Goal: Task Accomplishment & Management: Use online tool/utility

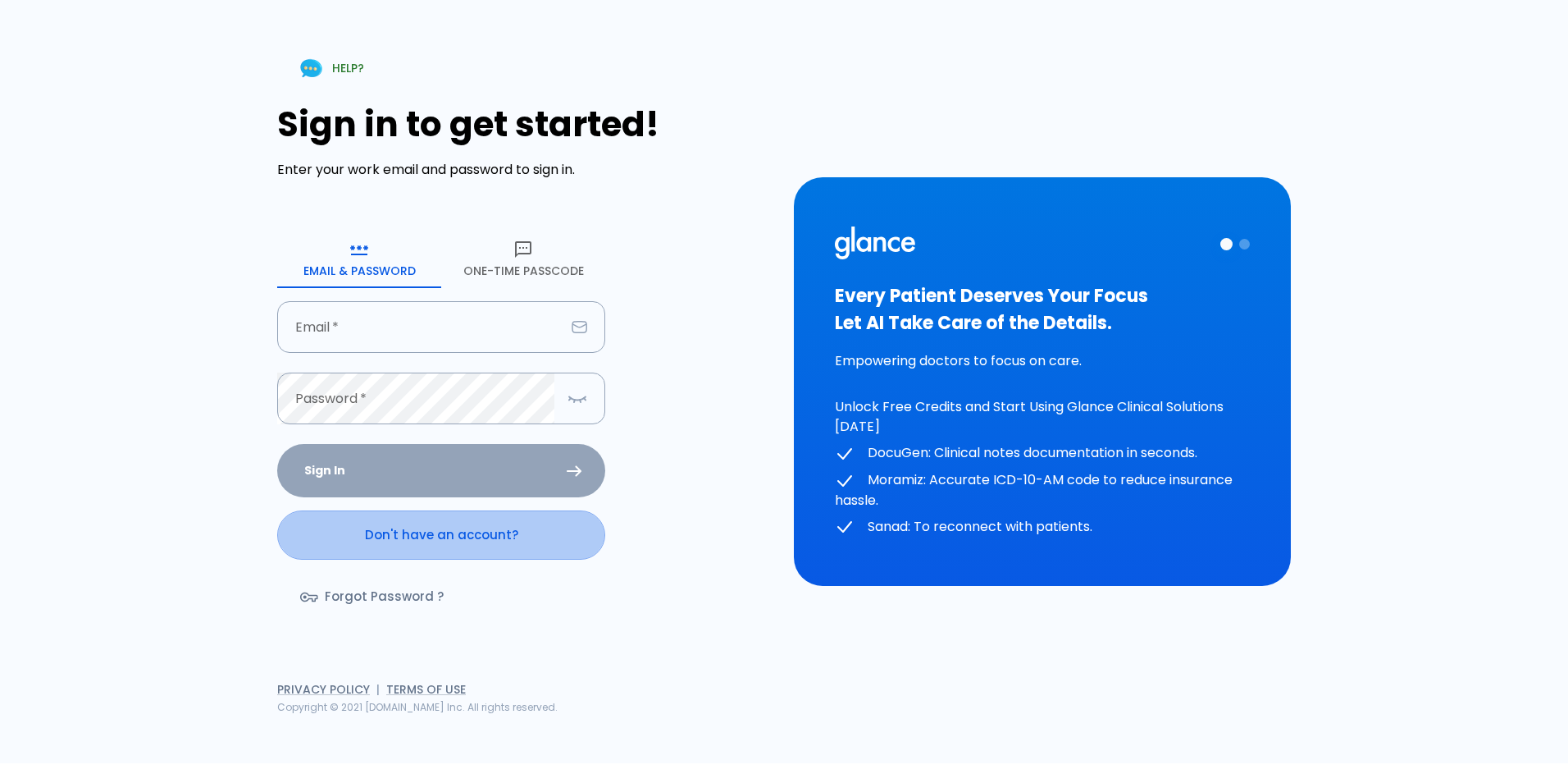
click at [434, 547] on link "Don't have an account?" at bounding box center [441, 535] width 328 height 50
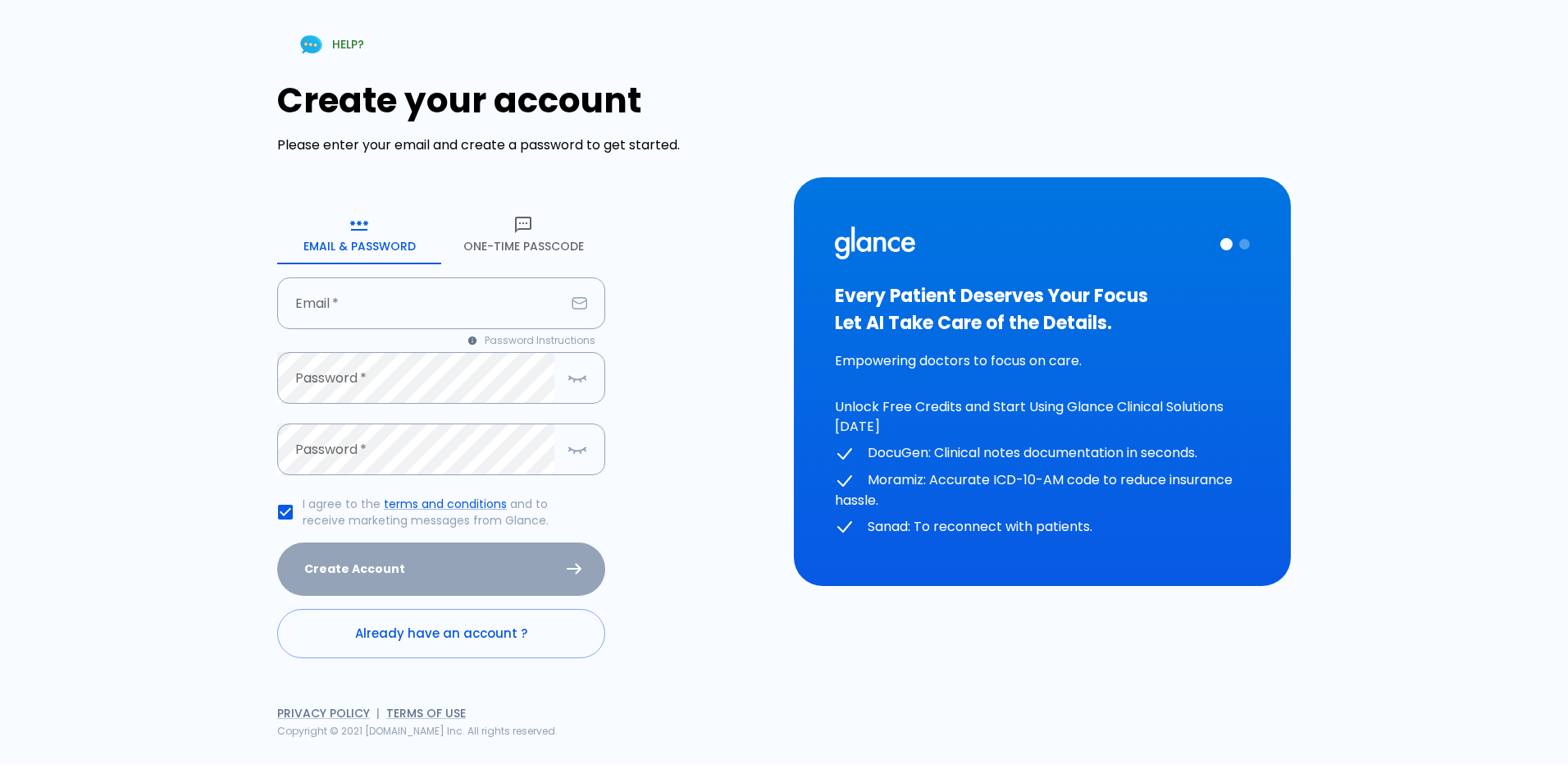
click at [531, 247] on button "One-Time Passcode" at bounding box center [523, 234] width 164 height 59
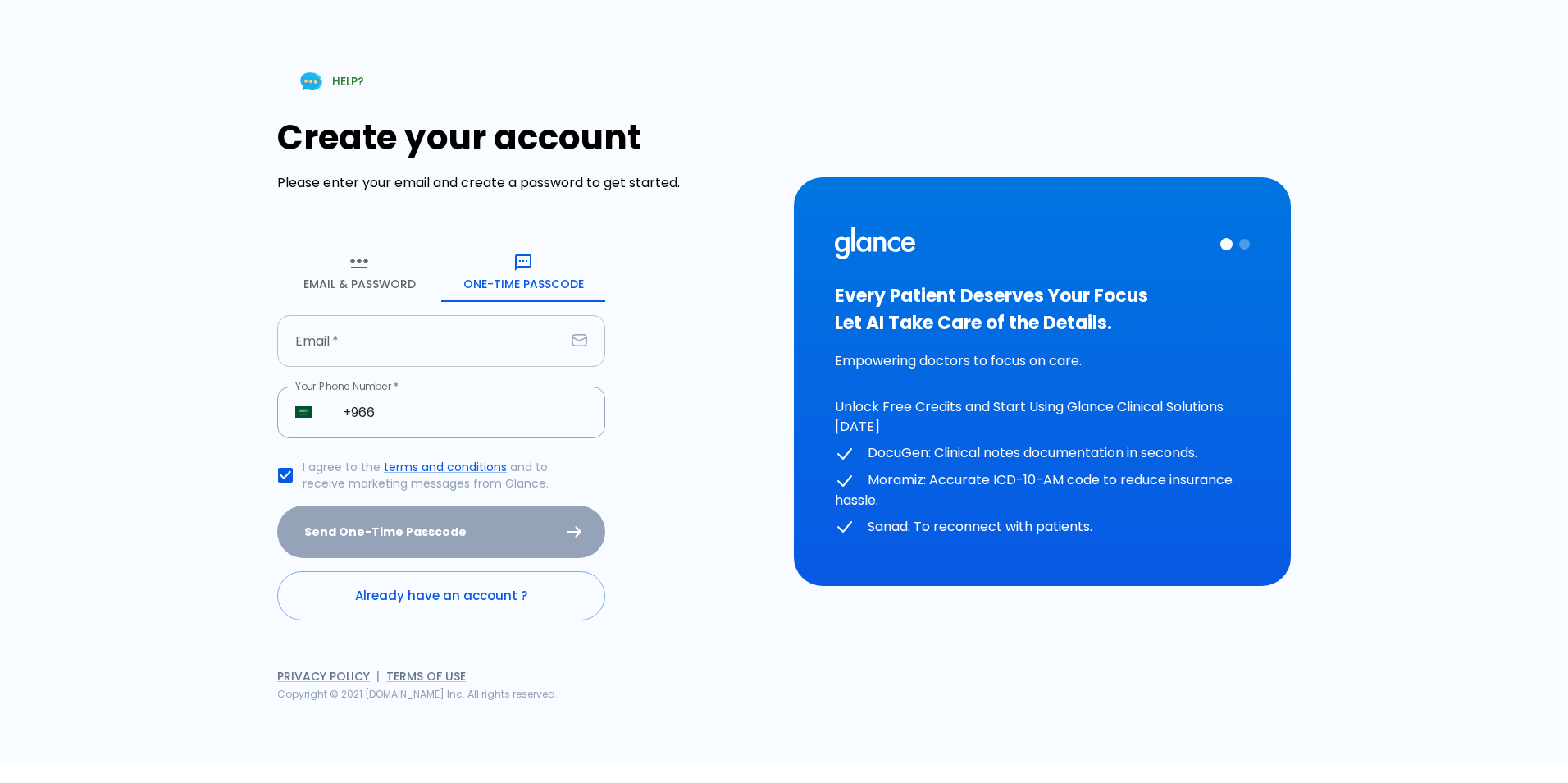
click at [388, 350] on input "text" at bounding box center [421, 341] width 288 height 51
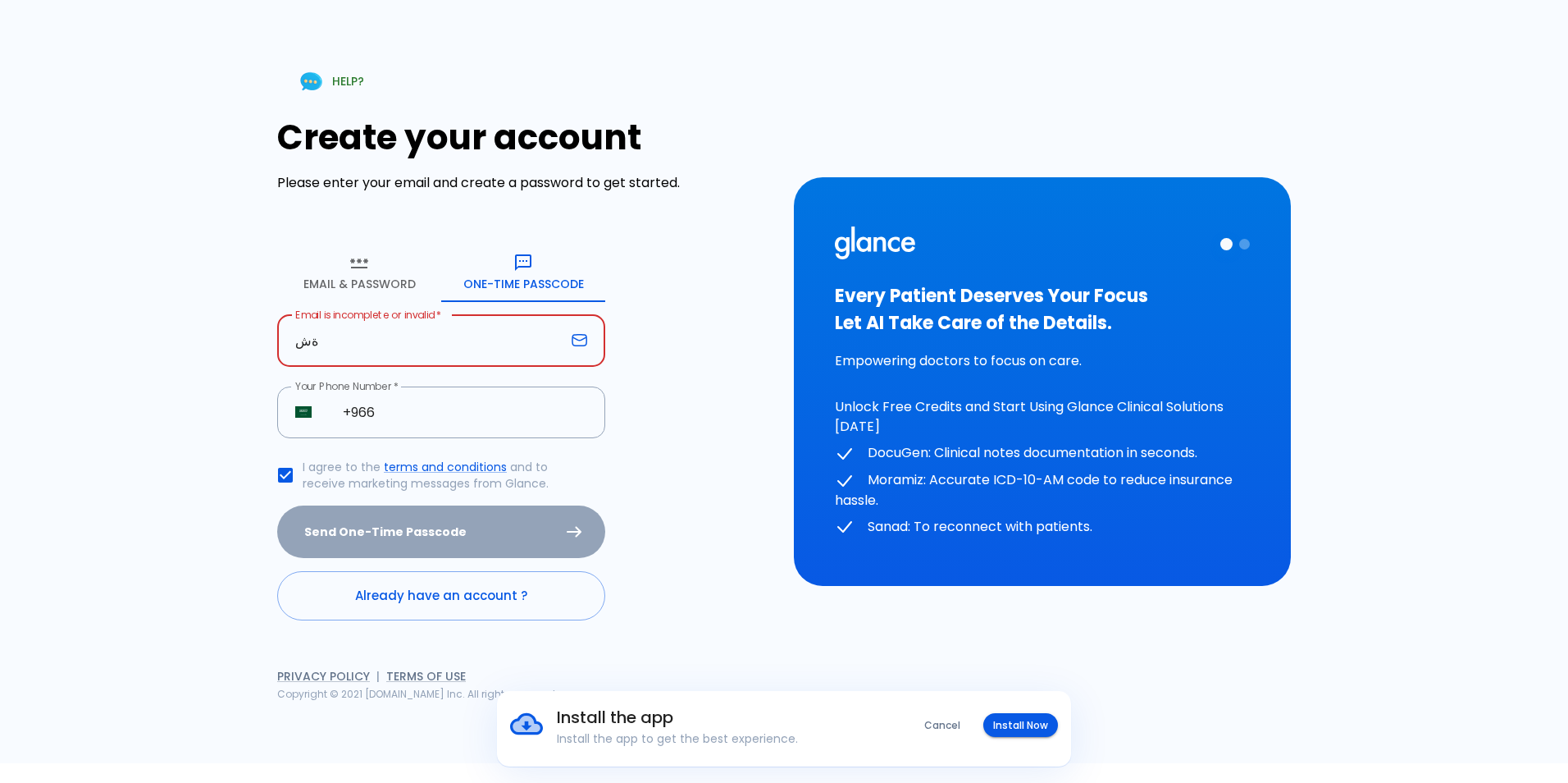
type input "ة"
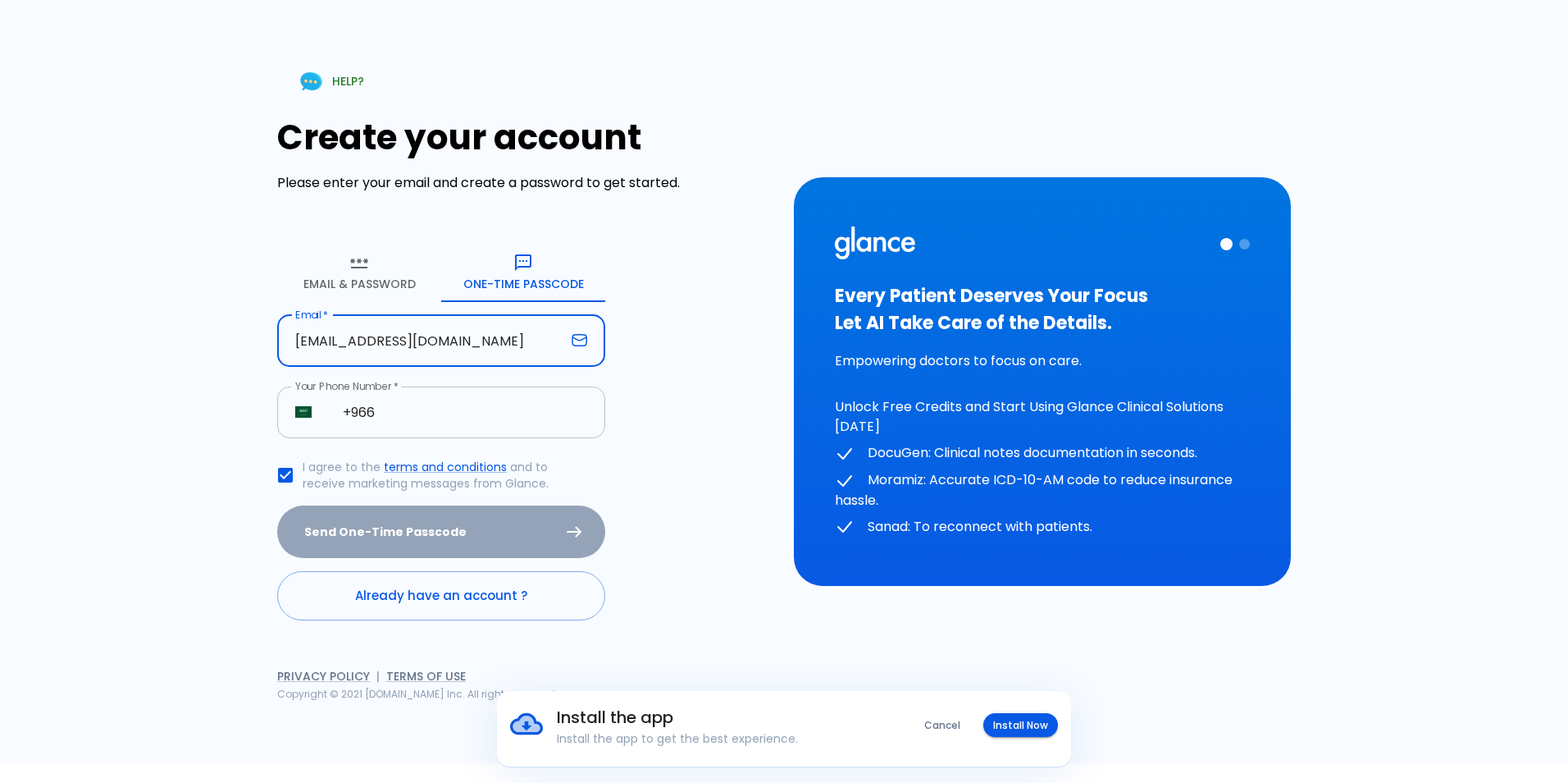
type input "[EMAIL_ADDRESS][DOMAIN_NAME]"
click at [403, 419] on input "+966" at bounding box center [464, 412] width 280 height 51
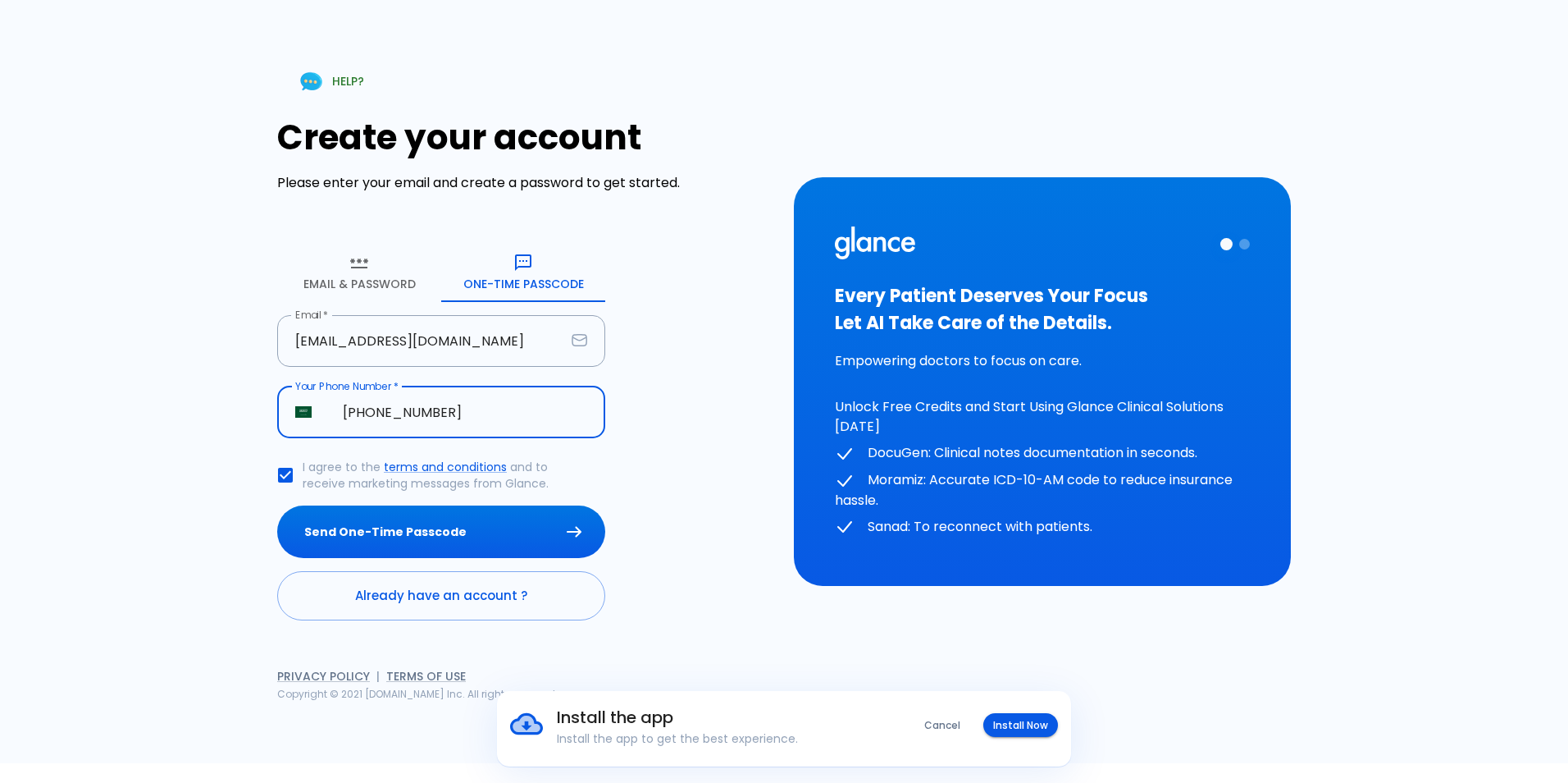
type input "[PHONE_NUMBER]"
click at [1008, 737] on div "Install the app Install the app to get the best experience. Cancel Install Now" at bounding box center [777, 719] width 561 height 56
click at [1013, 726] on button "Install Now" at bounding box center [1020, 725] width 74 height 24
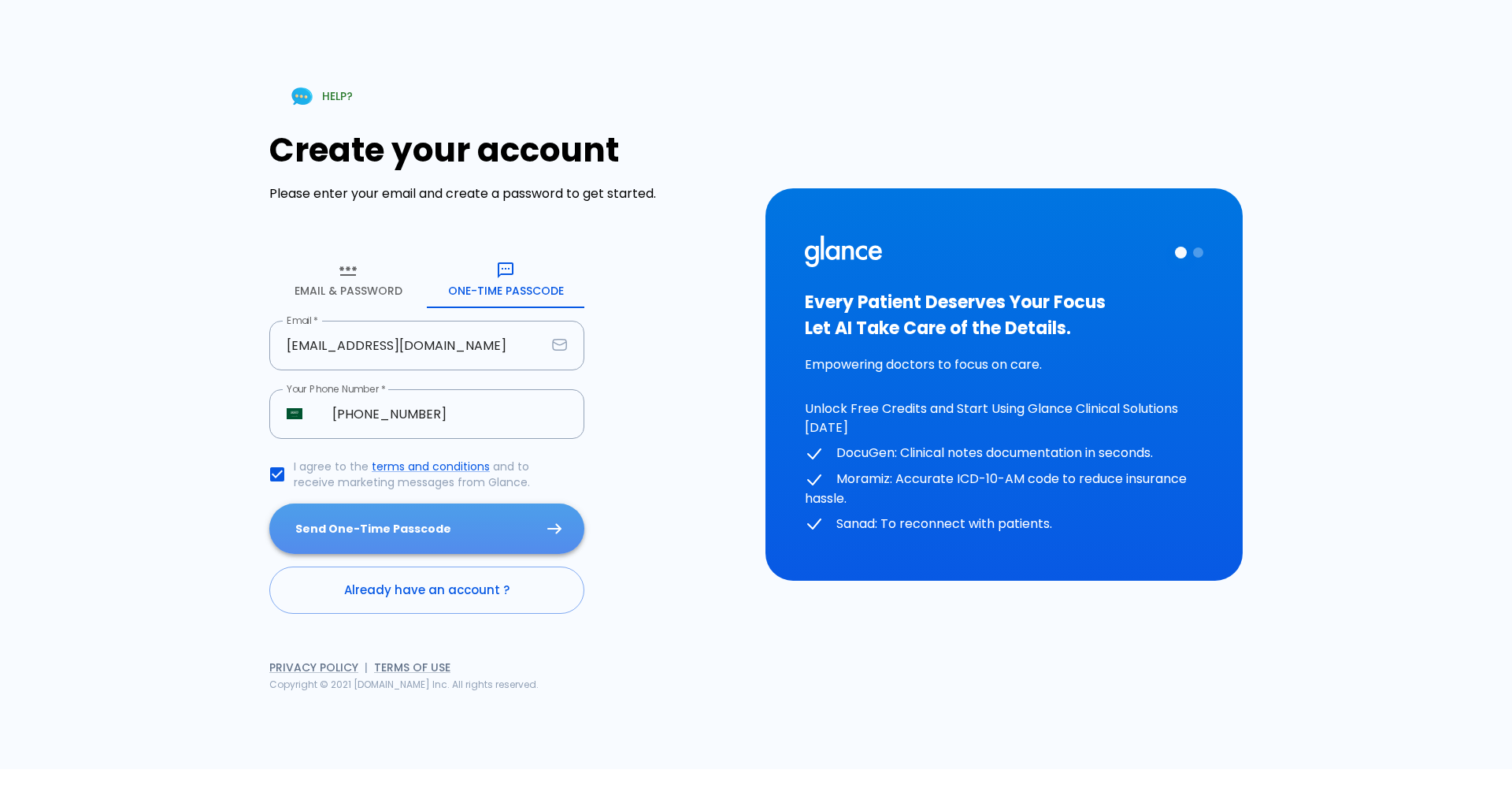
click at [485, 547] on button "Send One-Time Passcode" at bounding box center [426, 529] width 315 height 51
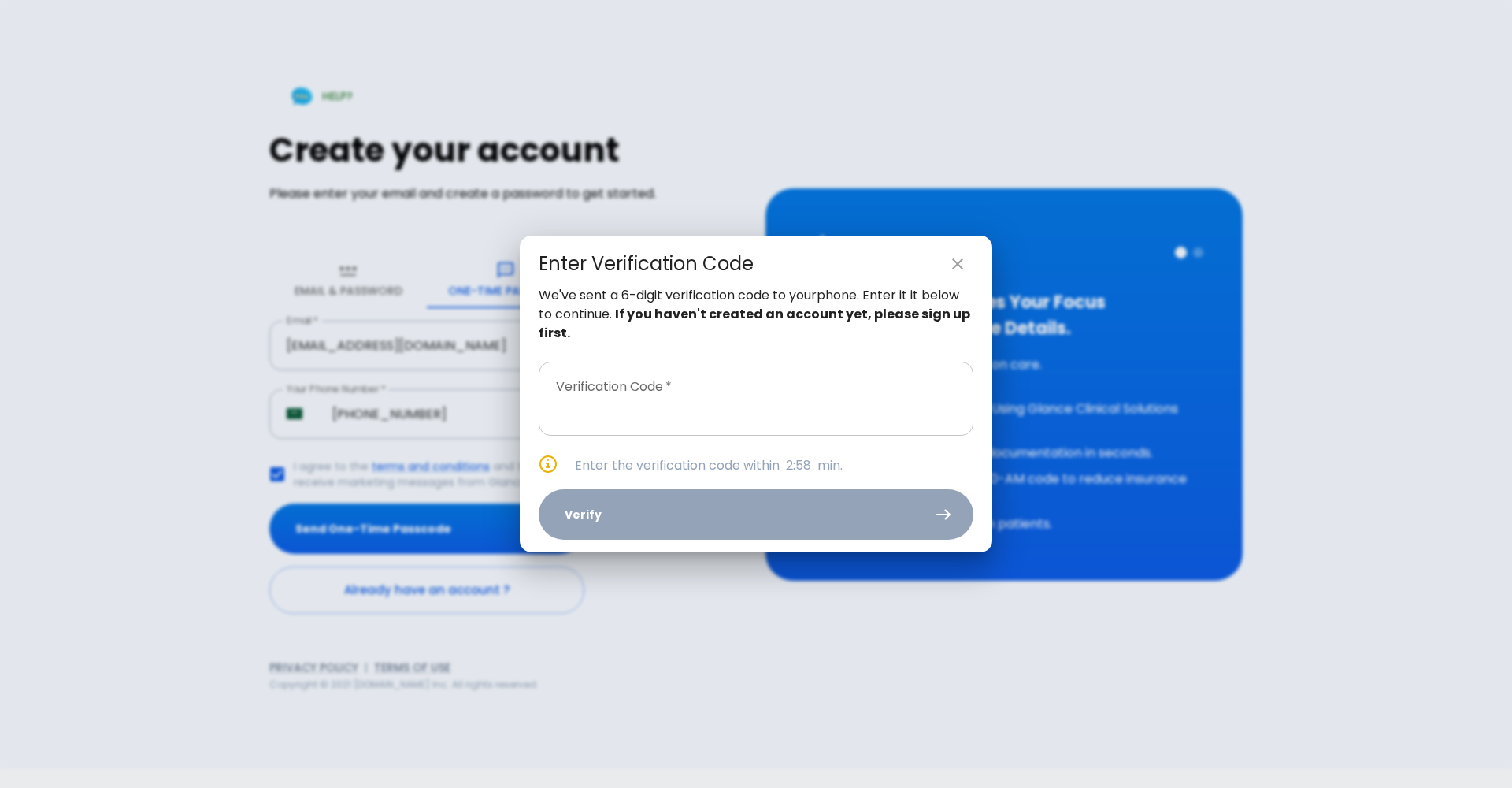
click at [760, 394] on input "text" at bounding box center [756, 399] width 435 height 74
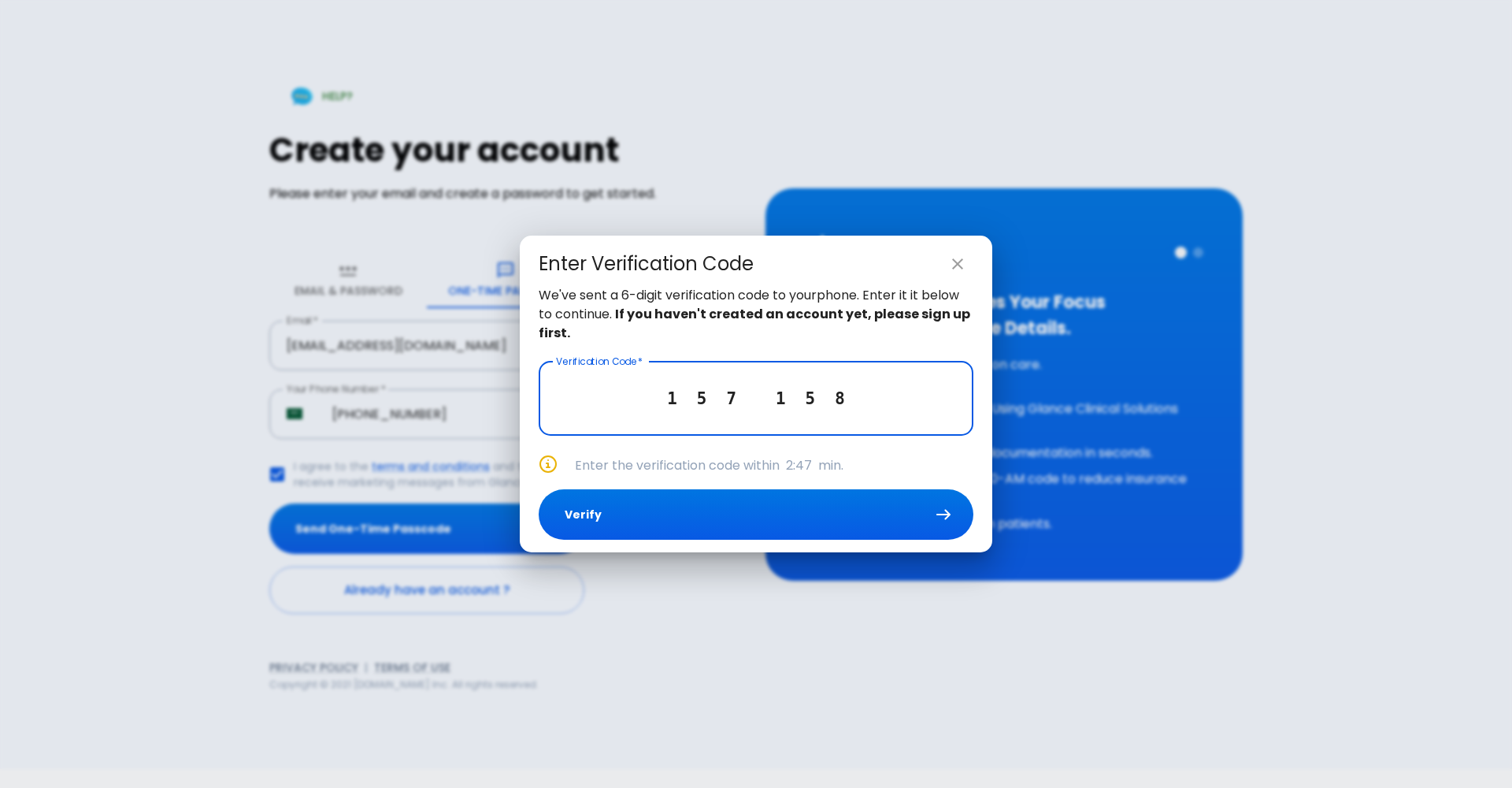
type input "1 5 7 1 5 8"
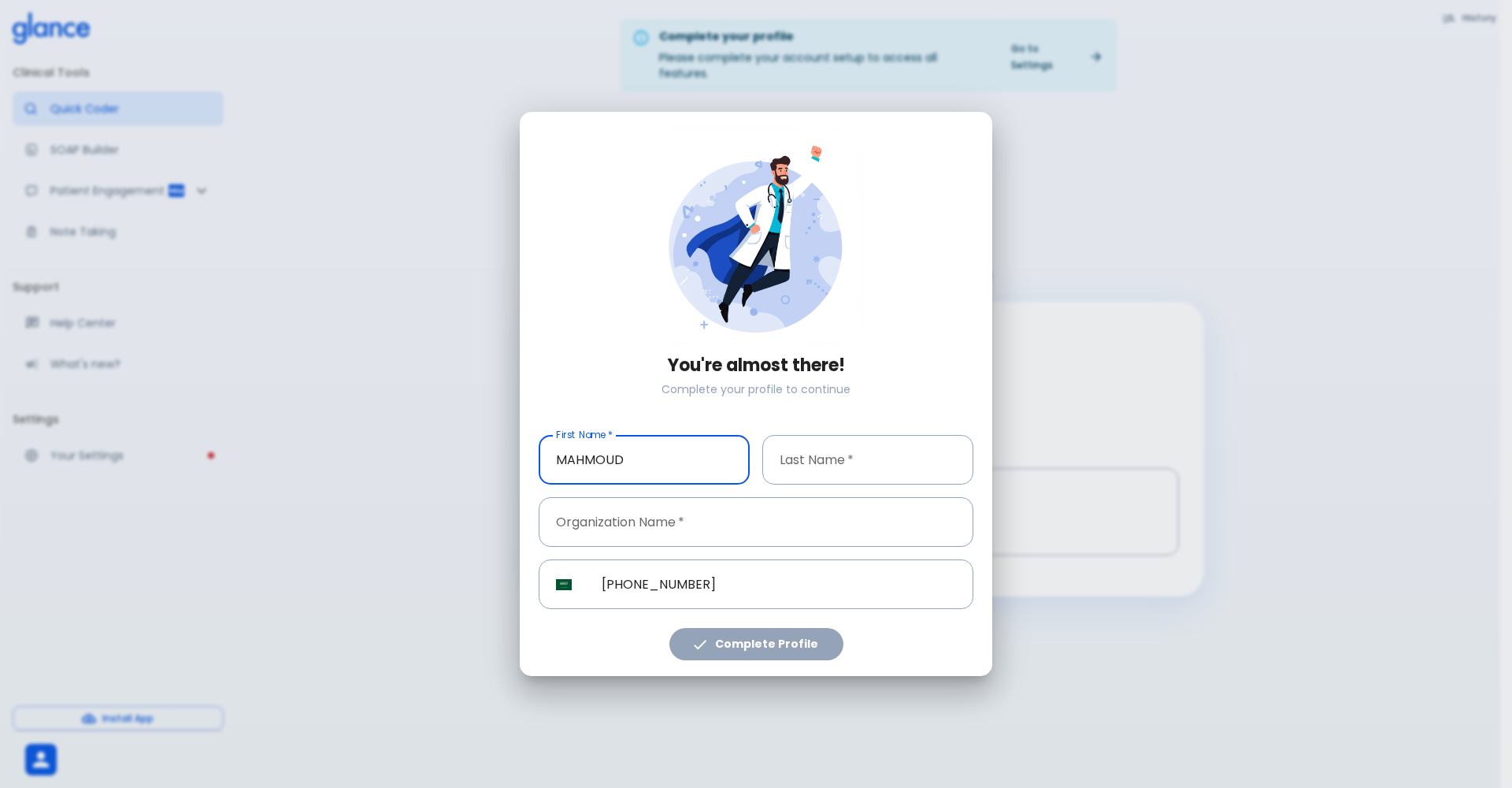
type input "MAHMOUD"
type input "SKEIKH"
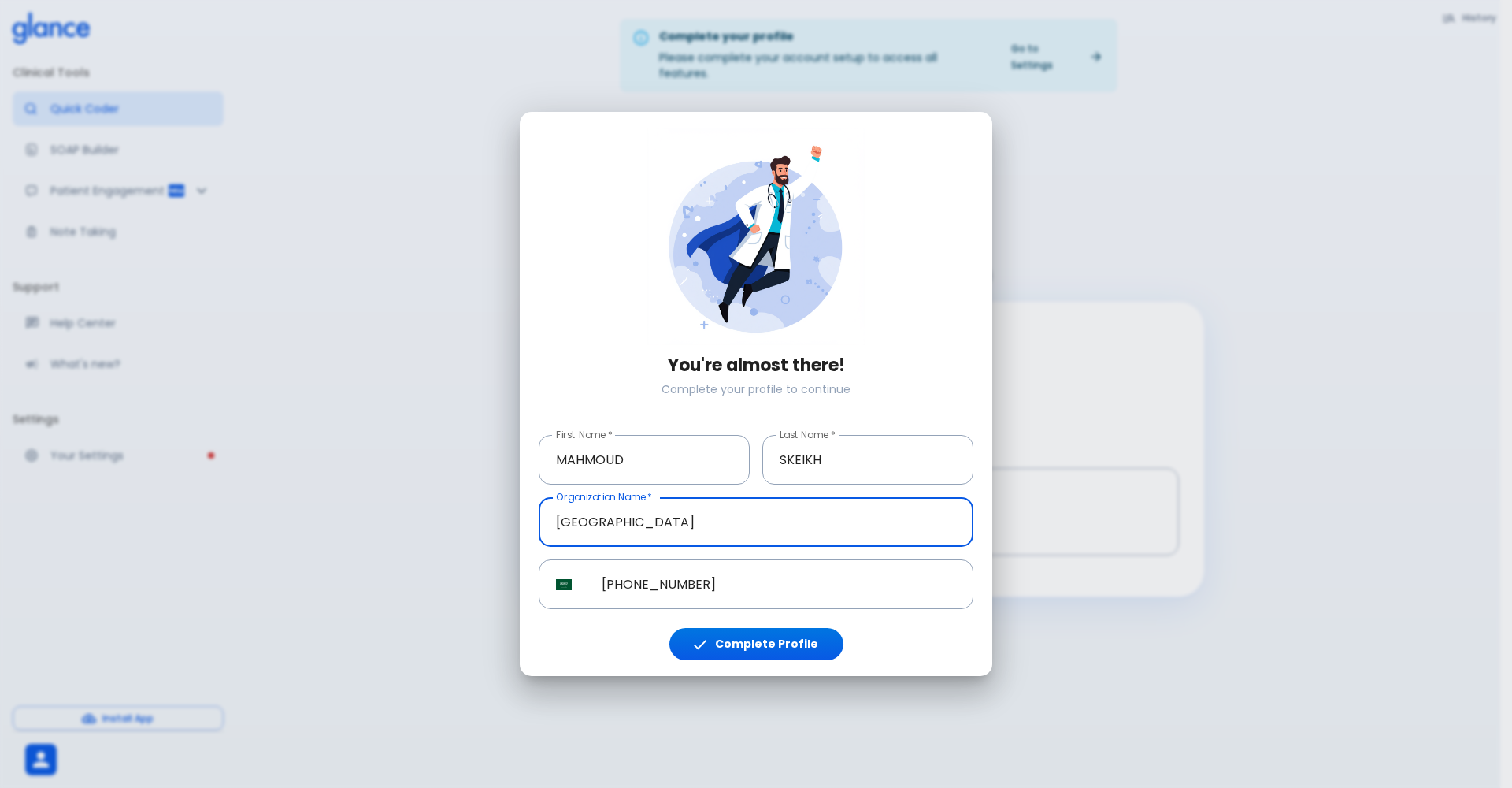
type input "[GEOGRAPHIC_DATA]"
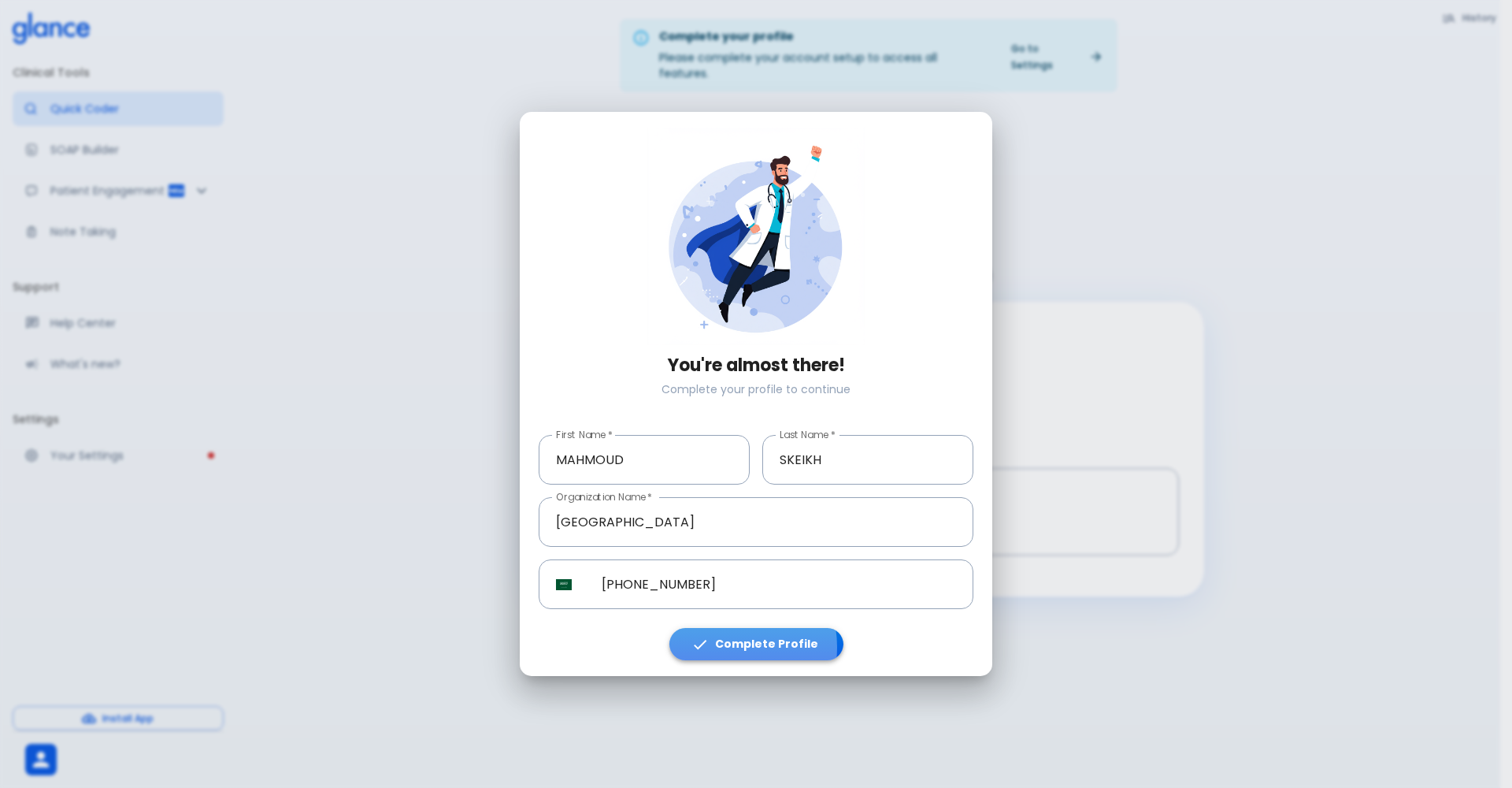
click at [722, 647] on button "Complete Profile" at bounding box center [756, 643] width 174 height 33
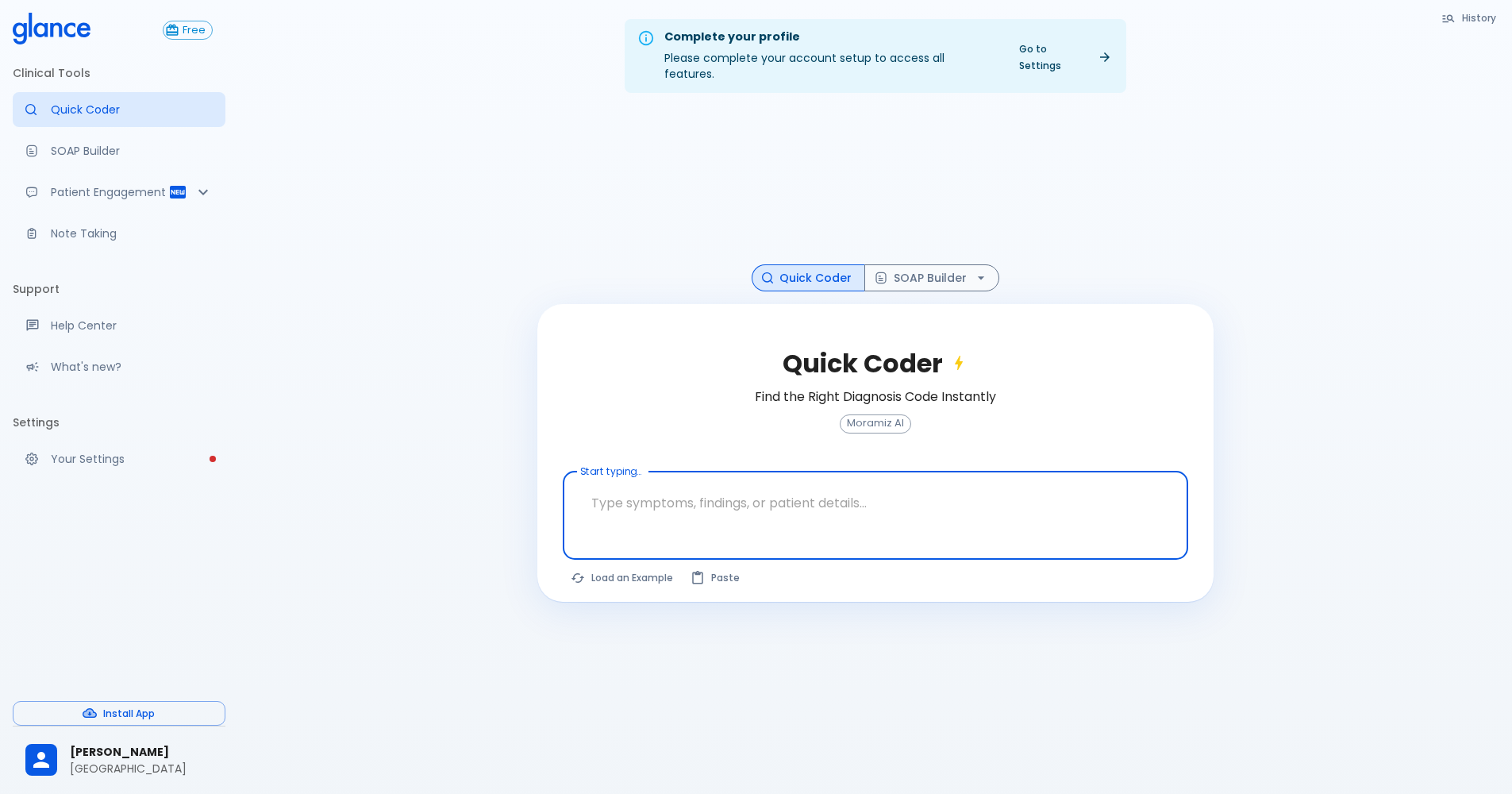
click at [652, 509] on textarea at bounding box center [875, 502] width 603 height 50
click at [640, 506] on textarea at bounding box center [875, 502] width 603 height 50
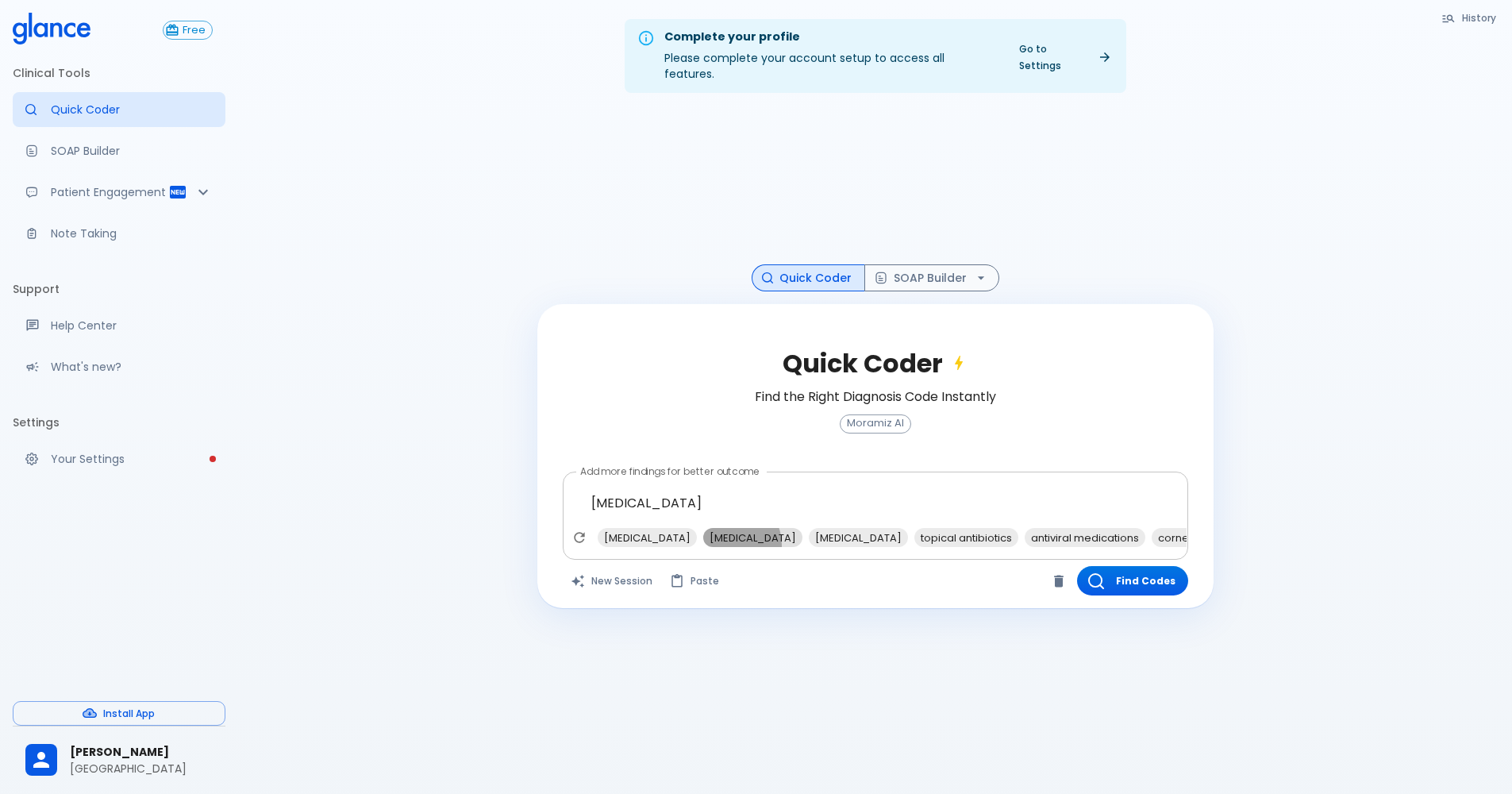
click at [708, 528] on span "[MEDICAL_DATA]" at bounding box center [753, 537] width 100 height 19
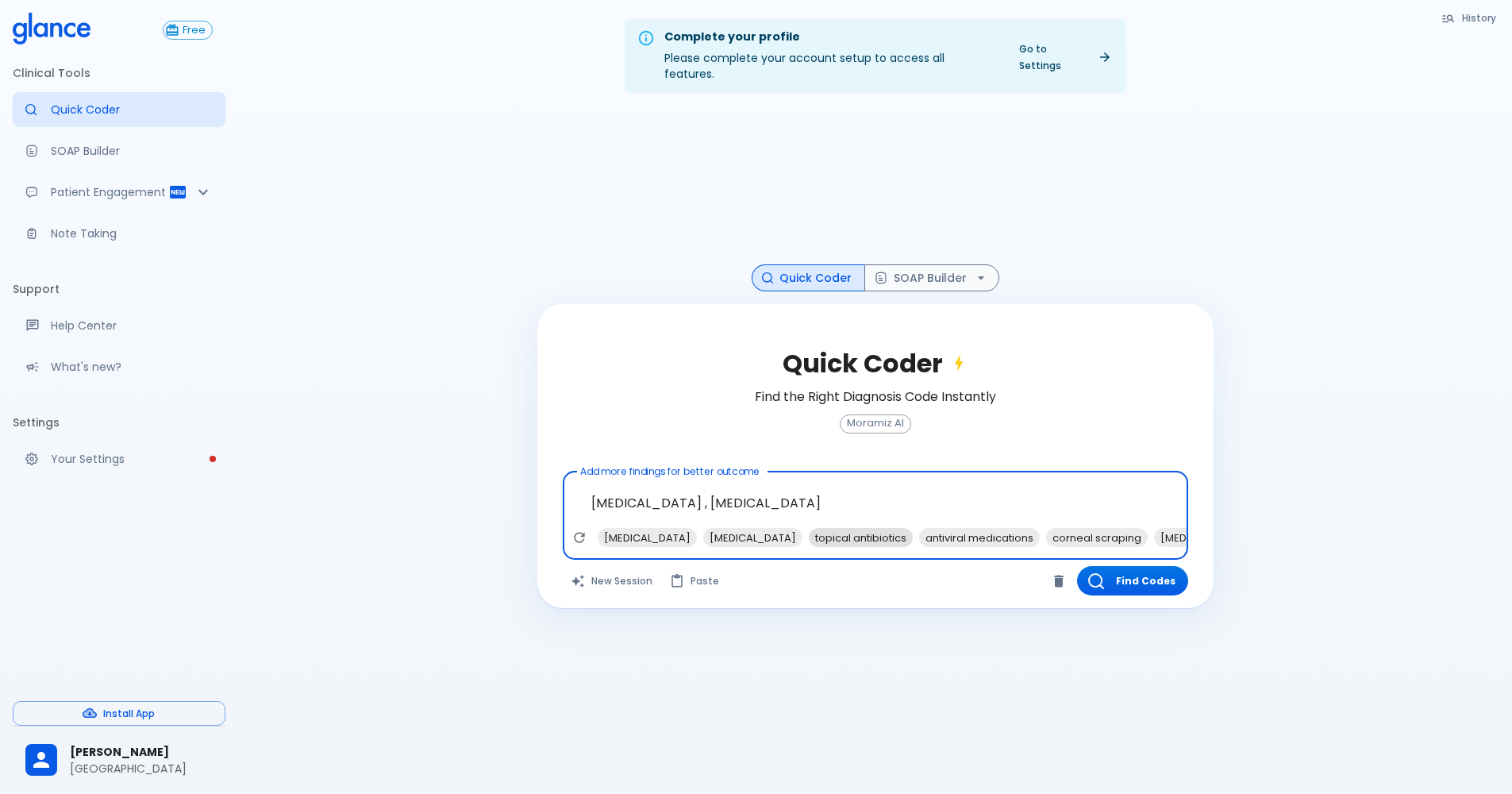
click at [809, 528] on span "topical antibiotics" at bounding box center [861, 537] width 104 height 19
click at [1013, 528] on span "acute bacterial [MEDICAL_DATA]" at bounding box center [1081, 537] width 181 height 19
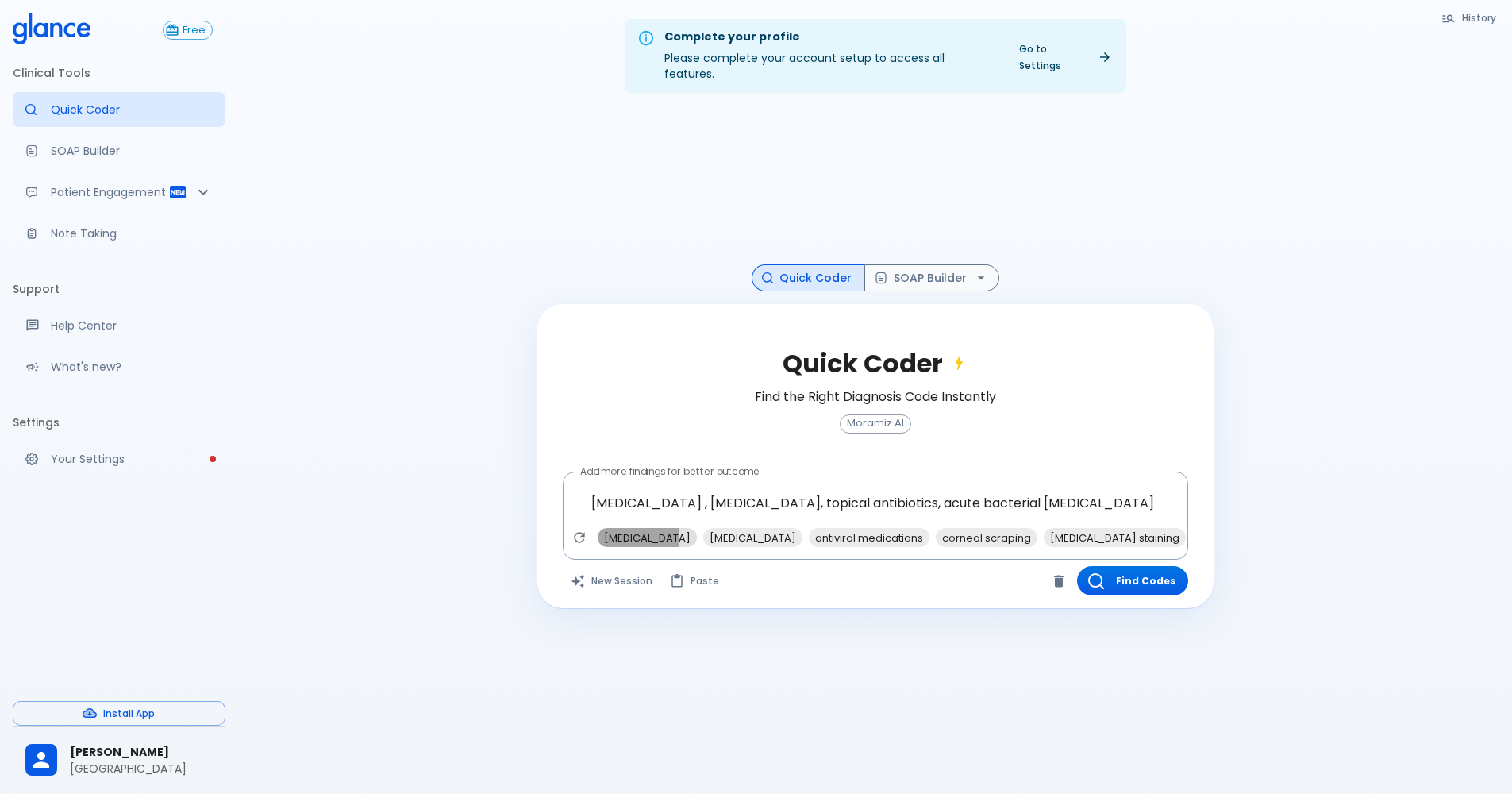
click at [616, 528] on span "[MEDICAL_DATA]" at bounding box center [647, 537] width 100 height 19
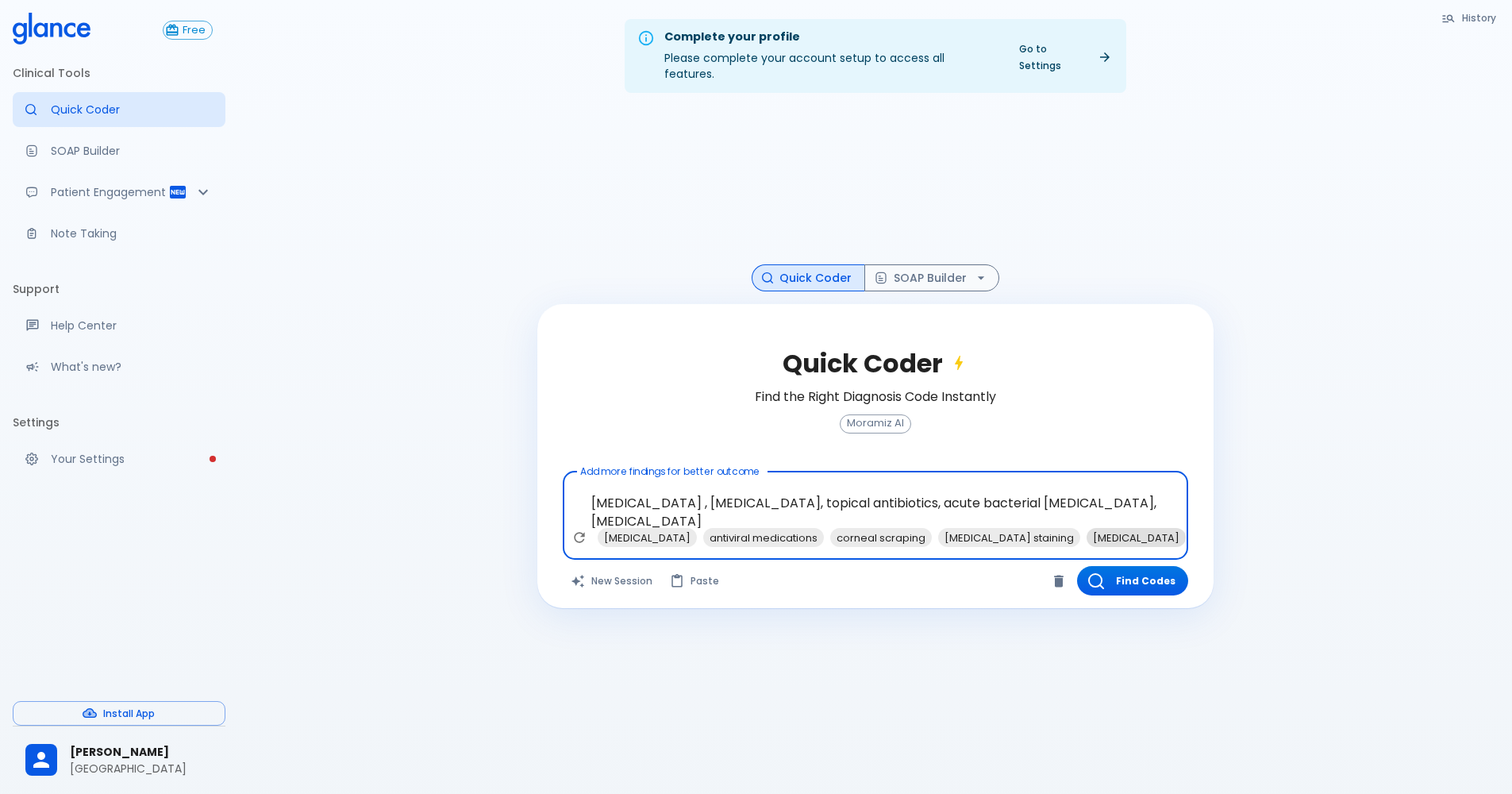
click at [1087, 529] on span "[MEDICAL_DATA]" at bounding box center [1137, 537] width 100 height 19
type textarea "[MEDICAL_DATA] , [MEDICAL_DATA], topical antibiotics, acute bacterial [MEDICAL_…"
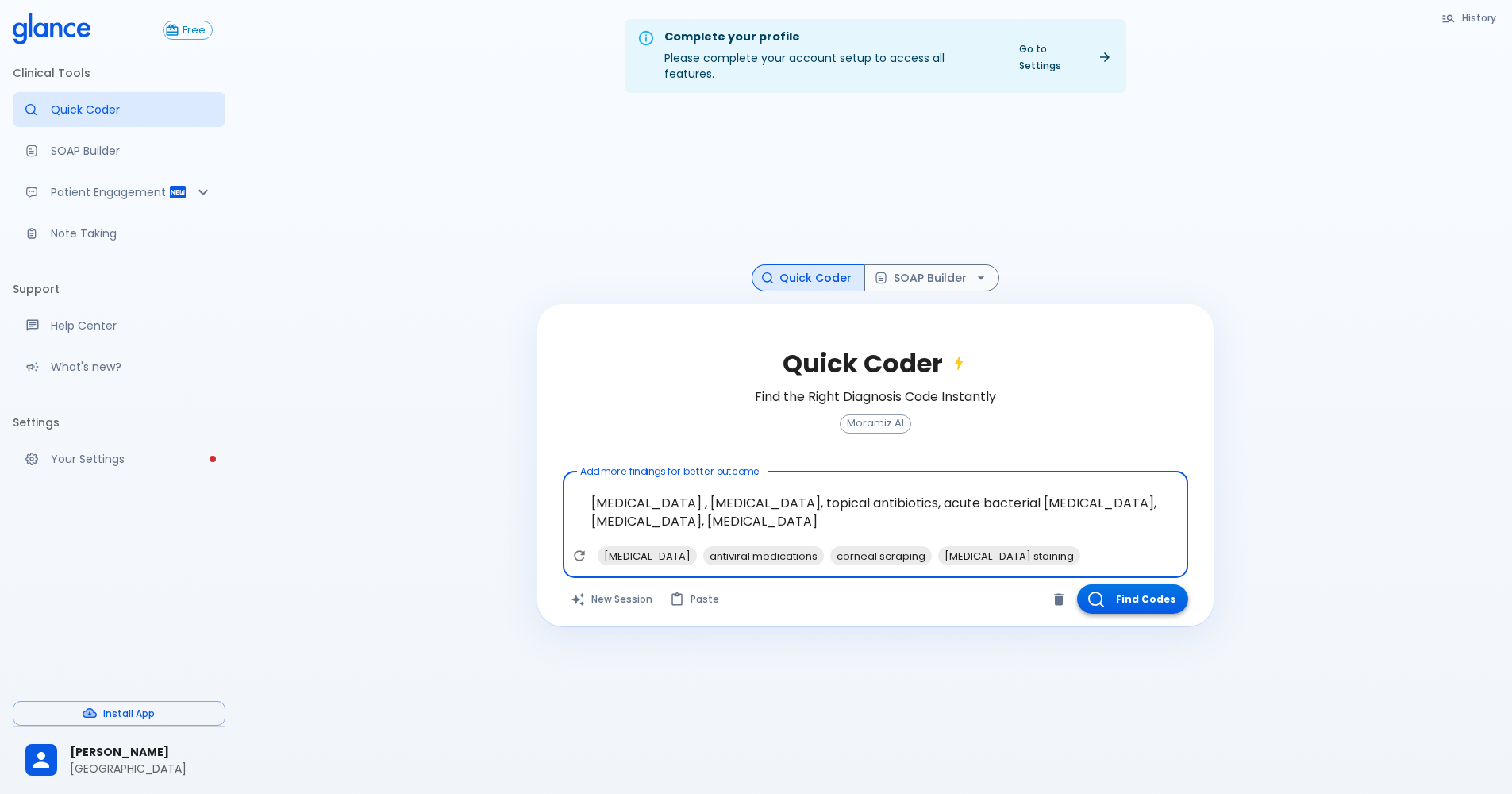
click at [1129, 593] on button "Find Codes" at bounding box center [1132, 598] width 111 height 29
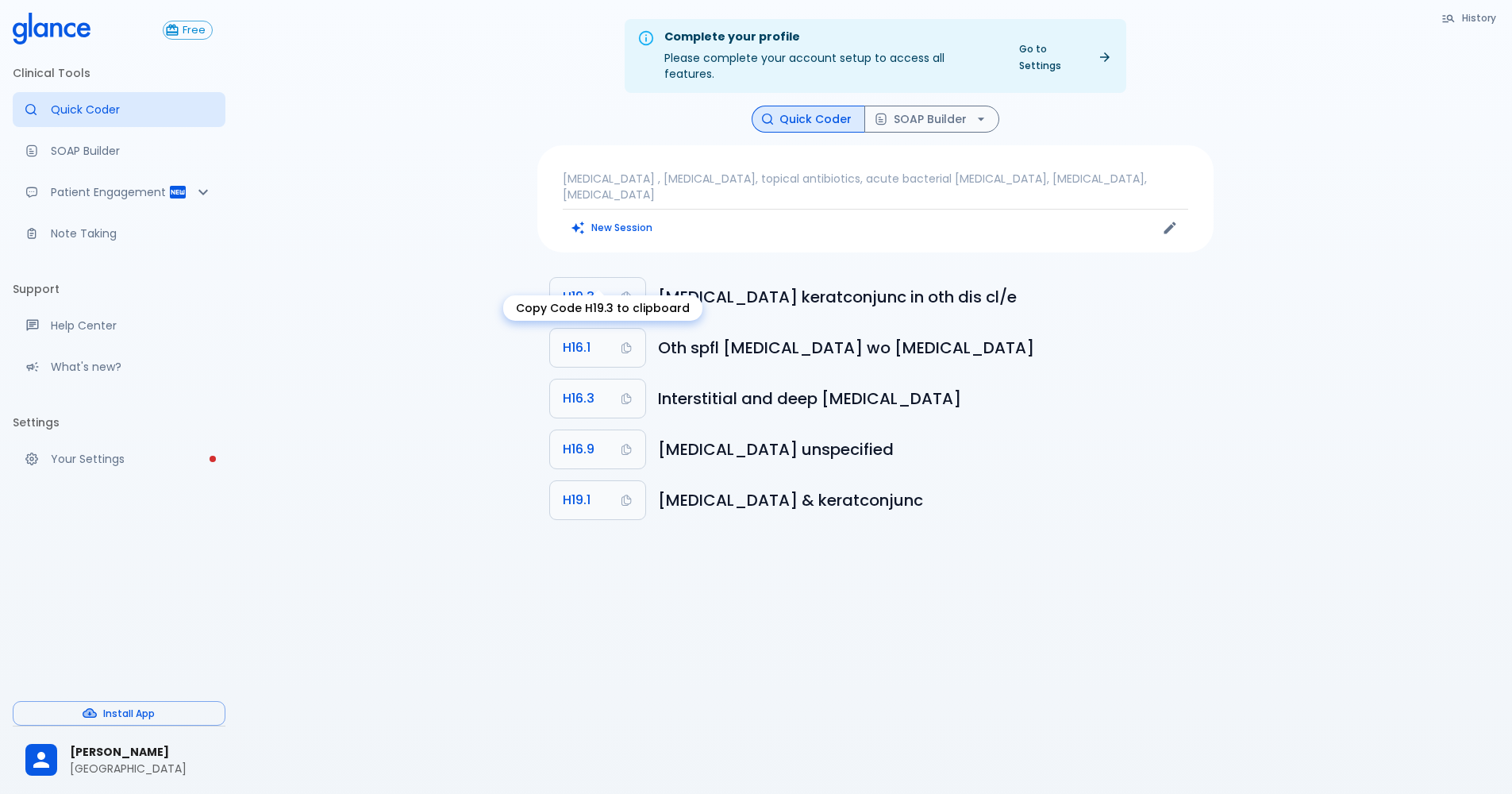
click at [602, 277] on button "H19.3" at bounding box center [598, 296] width 95 height 38
click at [919, 106] on button "SOAP Builder" at bounding box center [932, 119] width 135 height 28
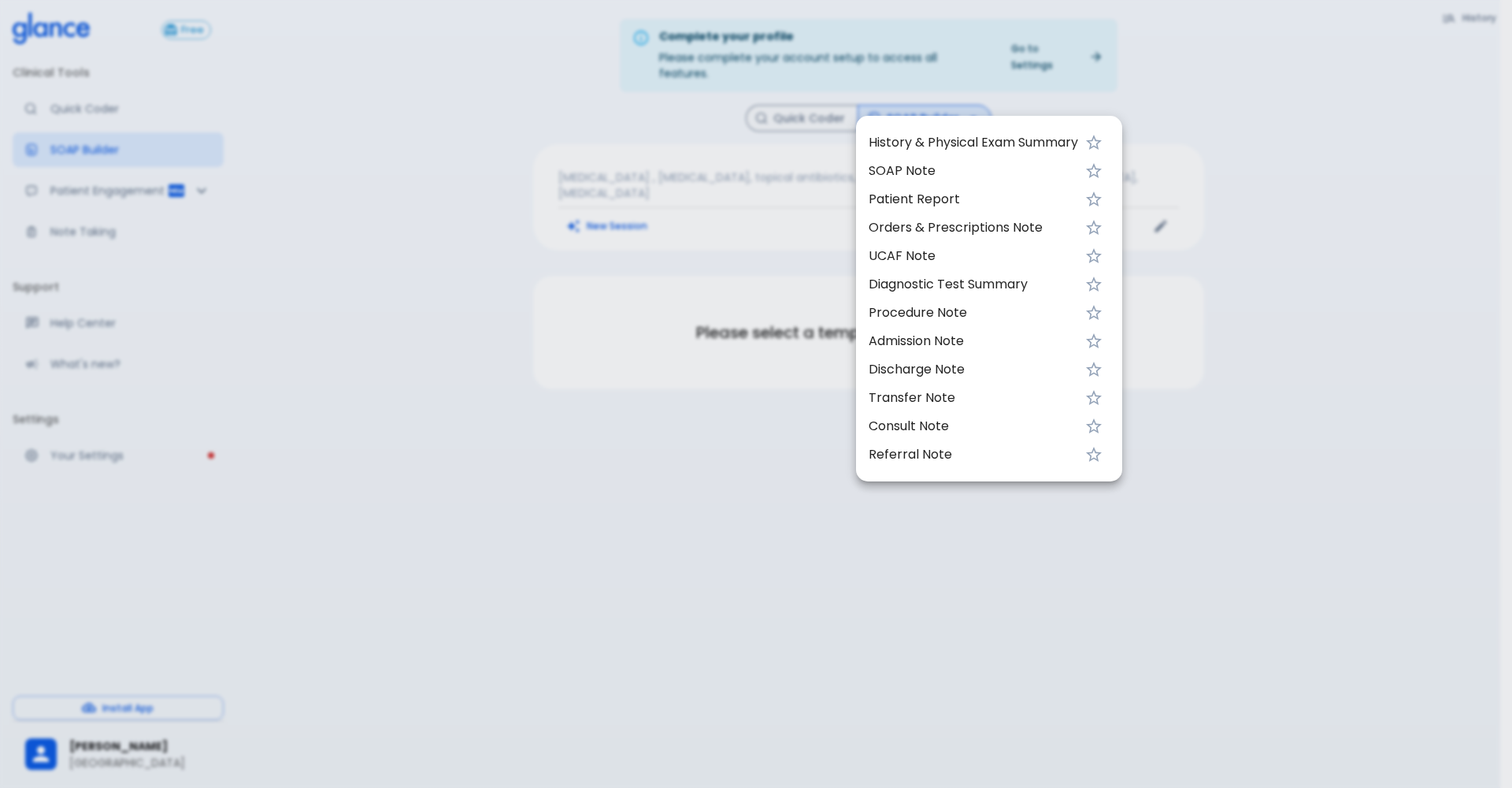
click at [920, 252] on span "UCAF Note" at bounding box center [973, 255] width 209 height 19
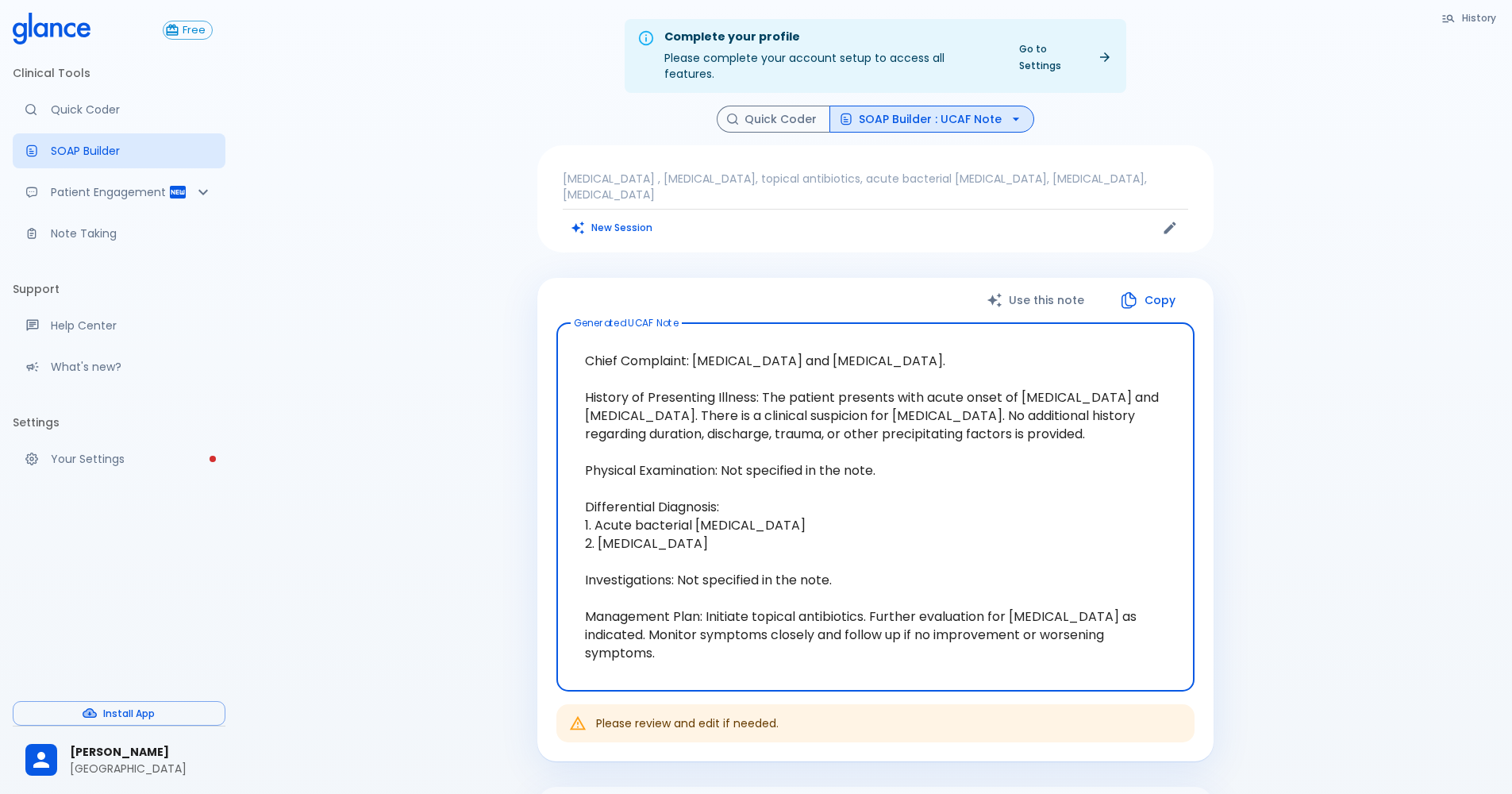
click at [1130, 291] on icon "button" at bounding box center [1129, 300] width 19 height 19
drag, startPoint x: 582, startPoint y: 319, endPoint x: 1018, endPoint y: 330, distance: 436.1
click at [1018, 336] on textarea "Chief Complaint: [MEDICAL_DATA] and [MEDICAL_DATA]. History of Presenting Illne…" at bounding box center [875, 507] width 616 height 342
drag, startPoint x: 582, startPoint y: 351, endPoint x: 1023, endPoint y: 425, distance: 447.2
click at [1023, 425] on textarea "Chief Complaint: [MEDICAL_DATA] and [MEDICAL_DATA]. History of Presenting Illne…" at bounding box center [875, 507] width 616 height 342
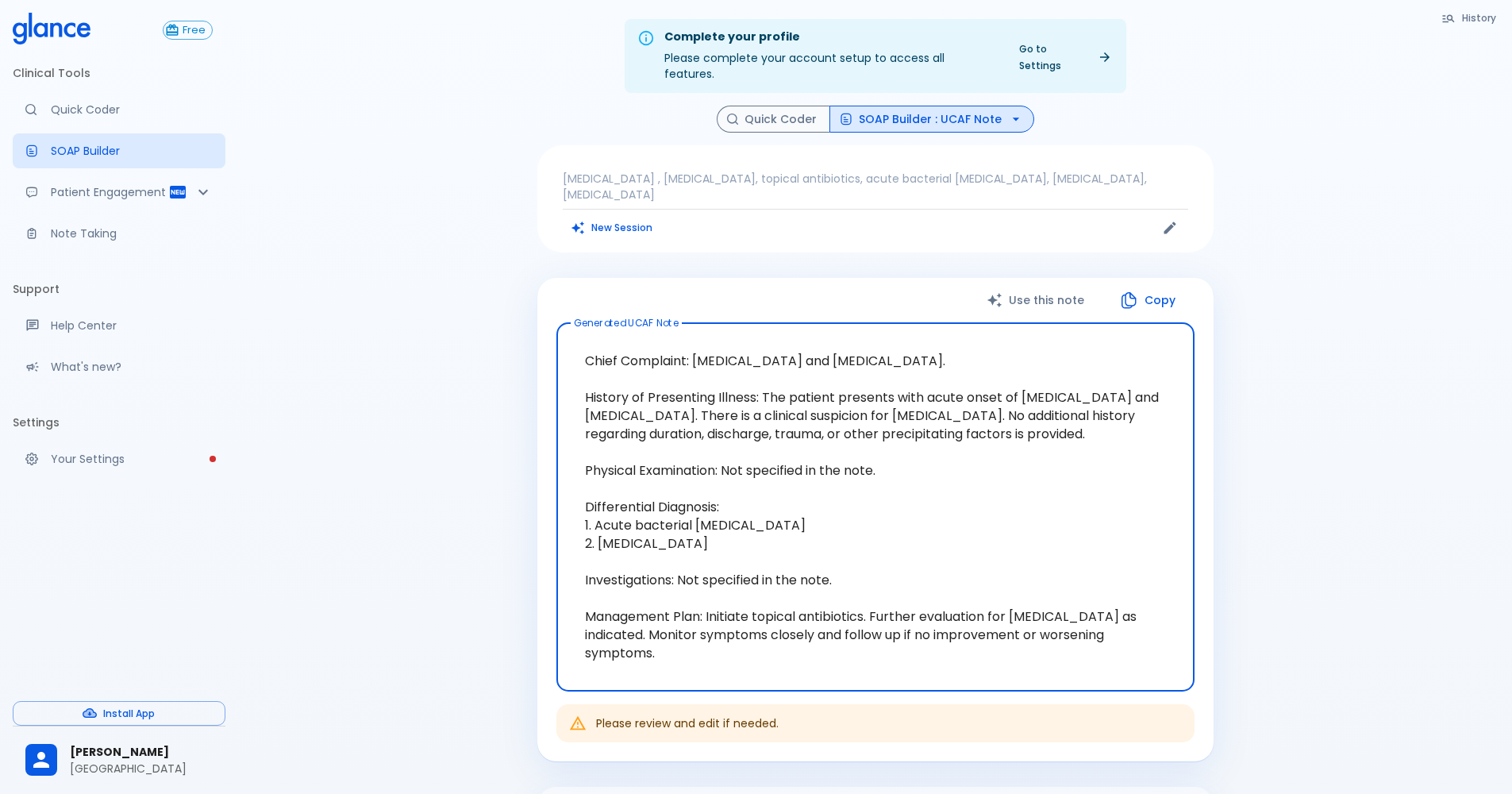
click at [1101, 510] on textarea "Chief Complaint: [MEDICAL_DATA] and [MEDICAL_DATA]. History of Presenting Illne…" at bounding box center [875, 507] width 616 height 342
click at [755, 115] on button "Quick Coder" at bounding box center [774, 119] width 114 height 28
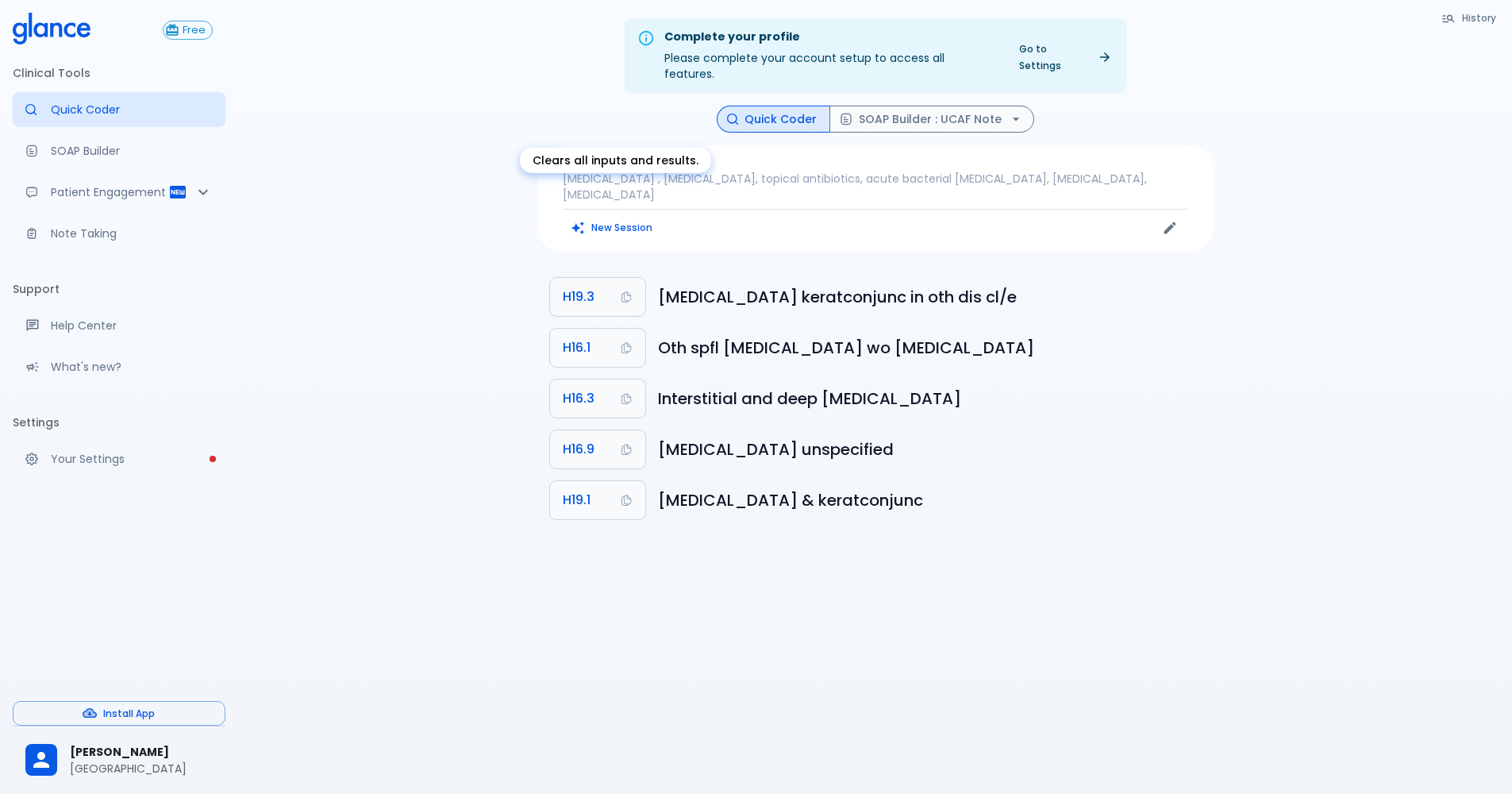
click at [594, 216] on button "New Session" at bounding box center [613, 228] width 100 height 23
